Goal: Task Accomplishment & Management: Manage account settings

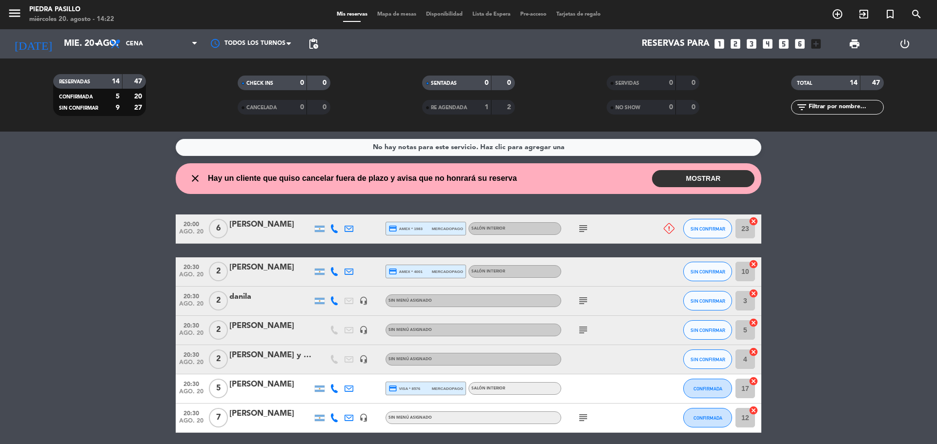
click at [667, 227] on icon at bounding box center [669, 228] width 11 height 11
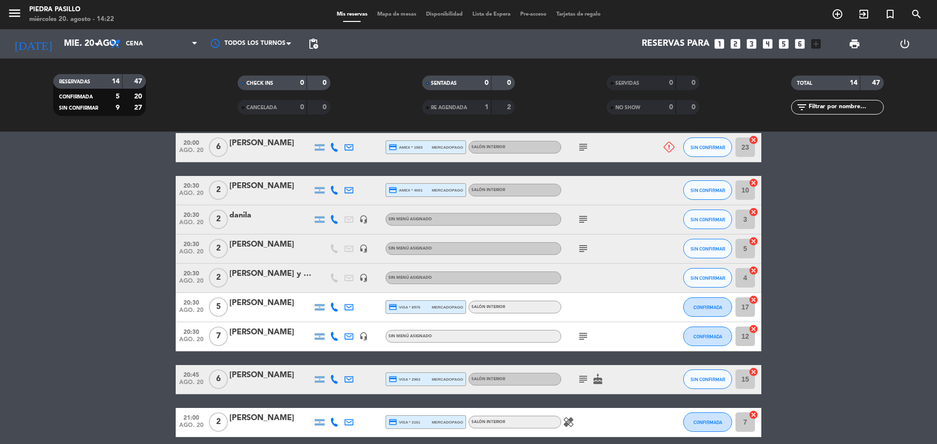
click at [582, 383] on icon "subject" at bounding box center [583, 380] width 12 height 12
click at [598, 379] on icon "cake" at bounding box center [598, 380] width 12 height 12
click at [584, 377] on icon "subject" at bounding box center [583, 380] width 12 height 12
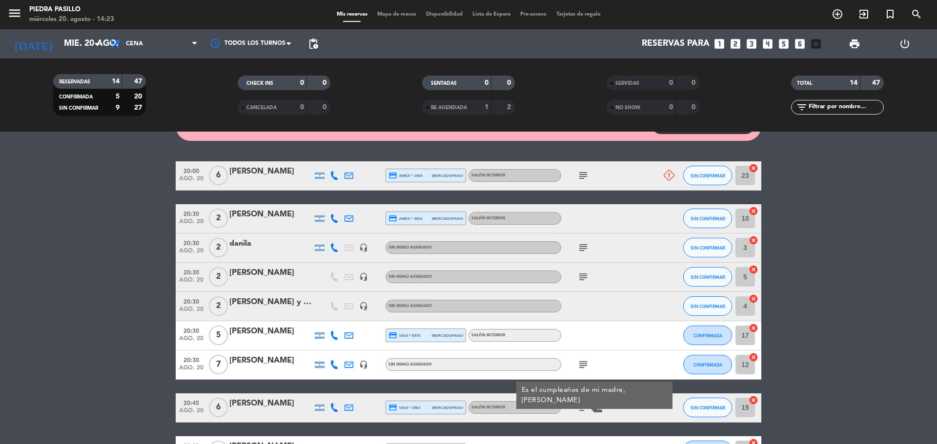
scroll to position [0, 0]
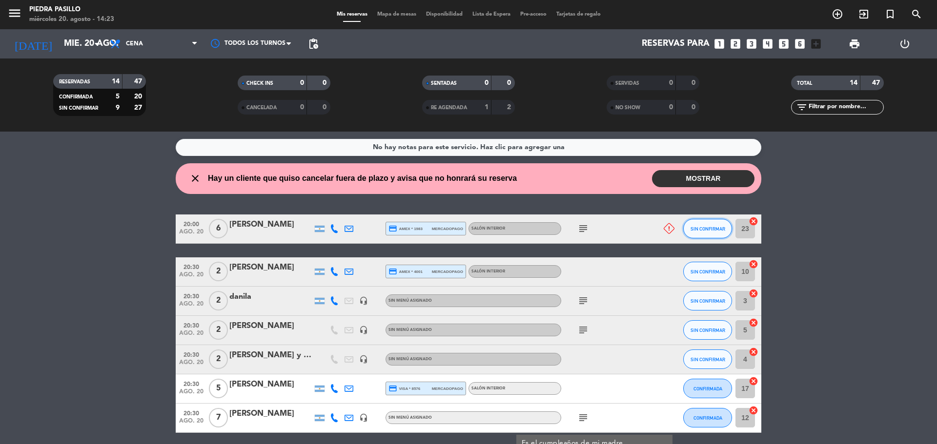
click at [711, 228] on span "SIN CONFIRMAR" at bounding box center [707, 228] width 35 height 5
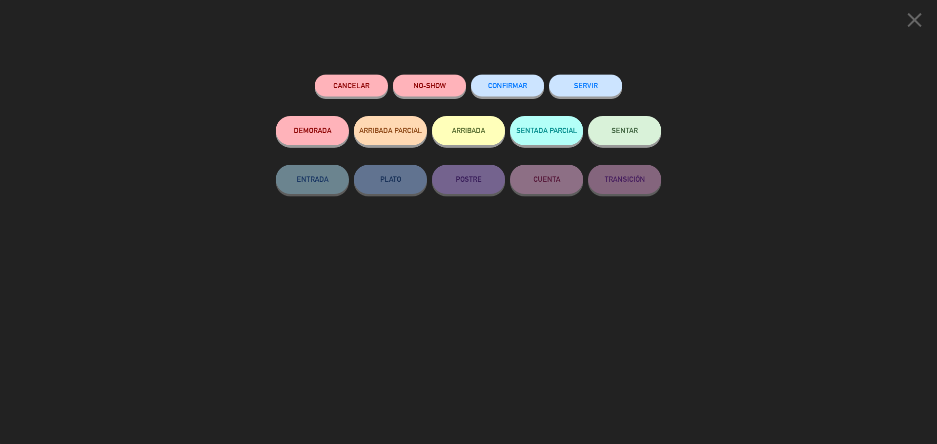
click at [363, 79] on button "Cancelar" at bounding box center [351, 86] width 73 height 22
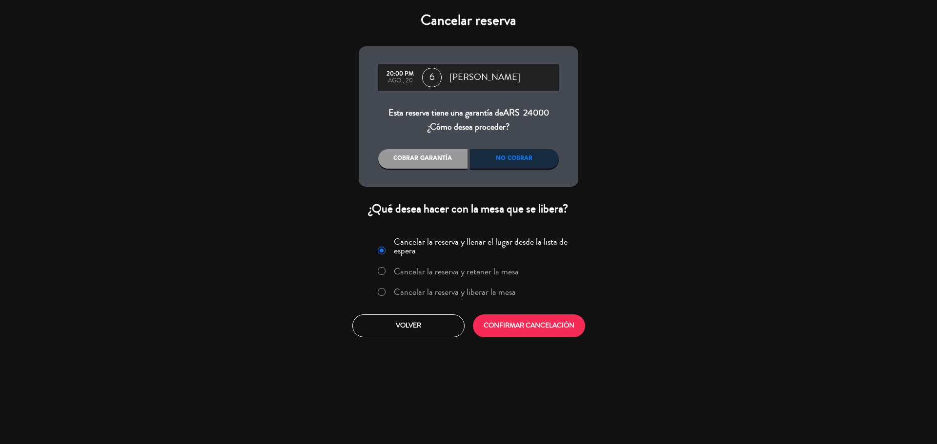
click at [434, 155] on div "Cobrar garantía" at bounding box center [422, 159] width 89 height 20
click at [546, 325] on button "CONFIRMAR CANCELACIÓN" at bounding box center [529, 326] width 112 height 23
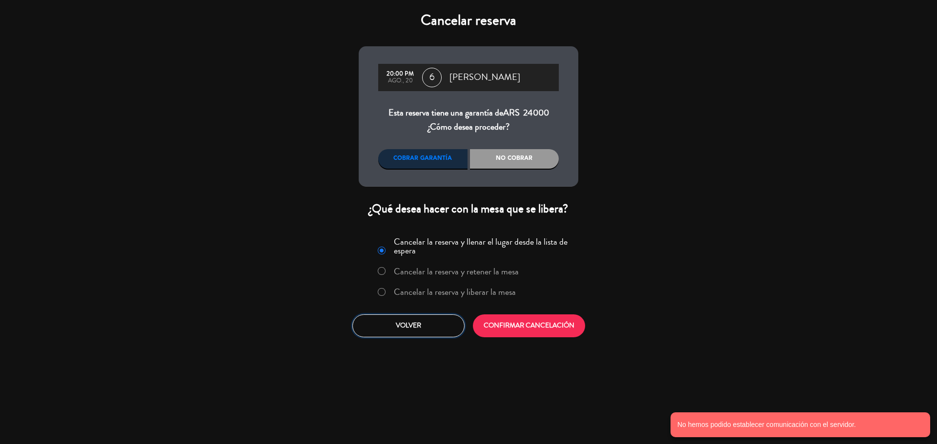
click at [446, 321] on button "Volver" at bounding box center [408, 326] width 112 height 23
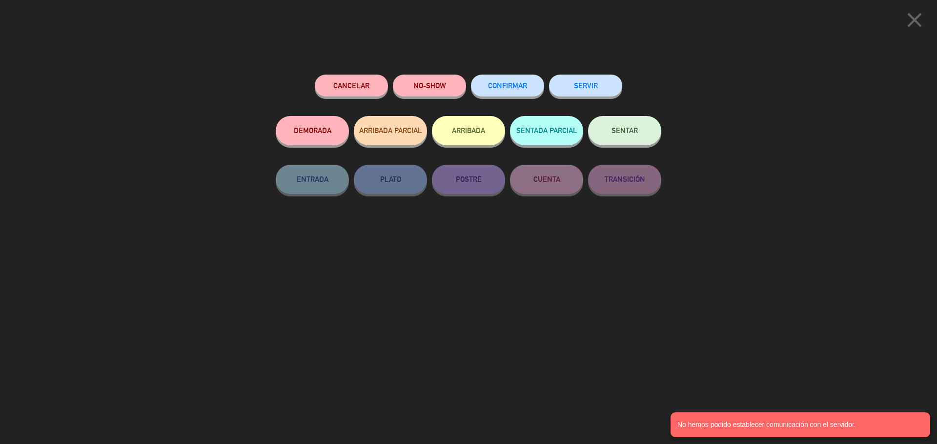
click at [919, 15] on icon "close" at bounding box center [914, 20] width 24 height 24
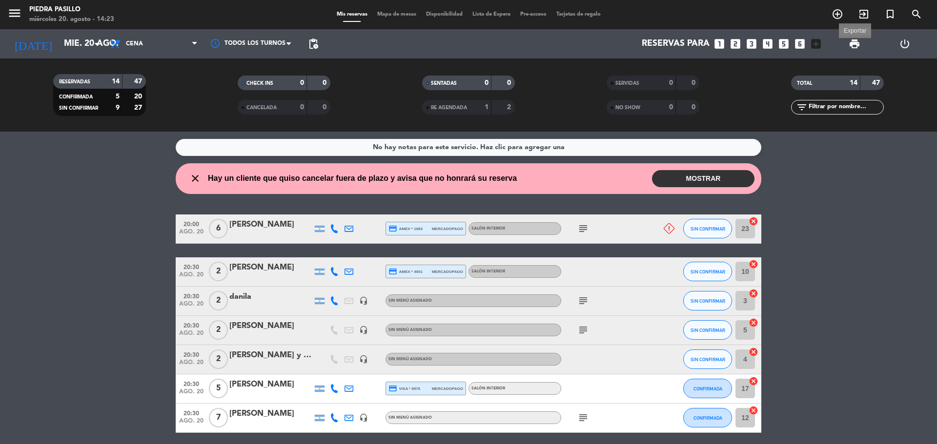
click at [857, 39] on span "print" at bounding box center [854, 44] width 12 height 12
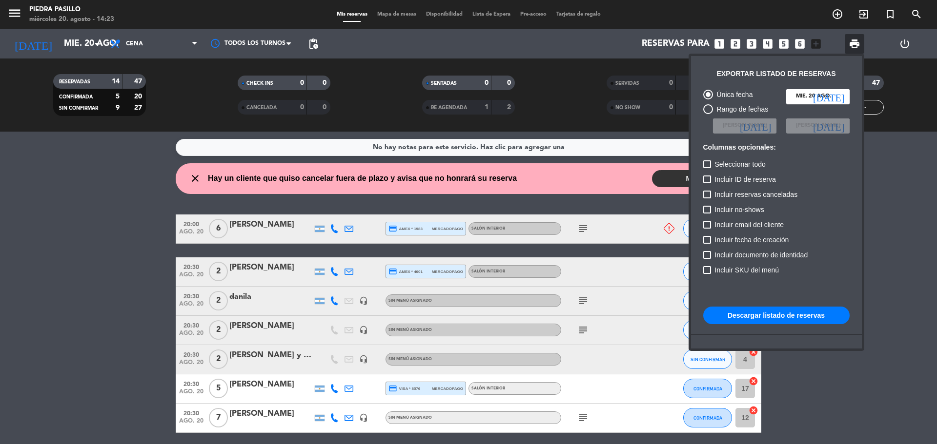
click at [778, 321] on button "Descargar listado de reservas" at bounding box center [776, 316] width 146 height 18
click at [1, 289] on div at bounding box center [468, 222] width 937 height 444
